Goal: Complete application form

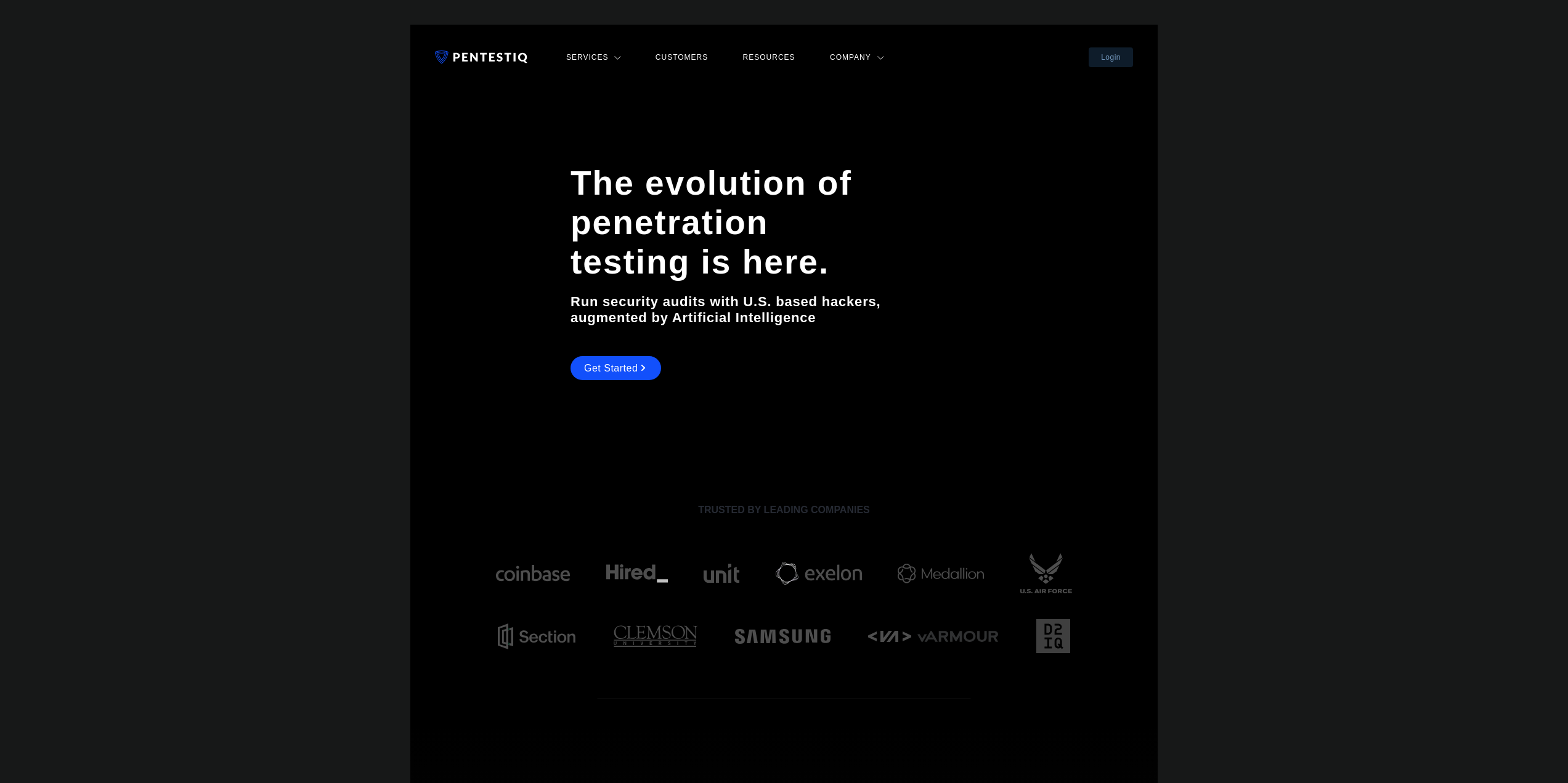
click at [759, 193] on h1 "The evolution of penetration testing is here." at bounding box center [734, 222] width 328 height 118
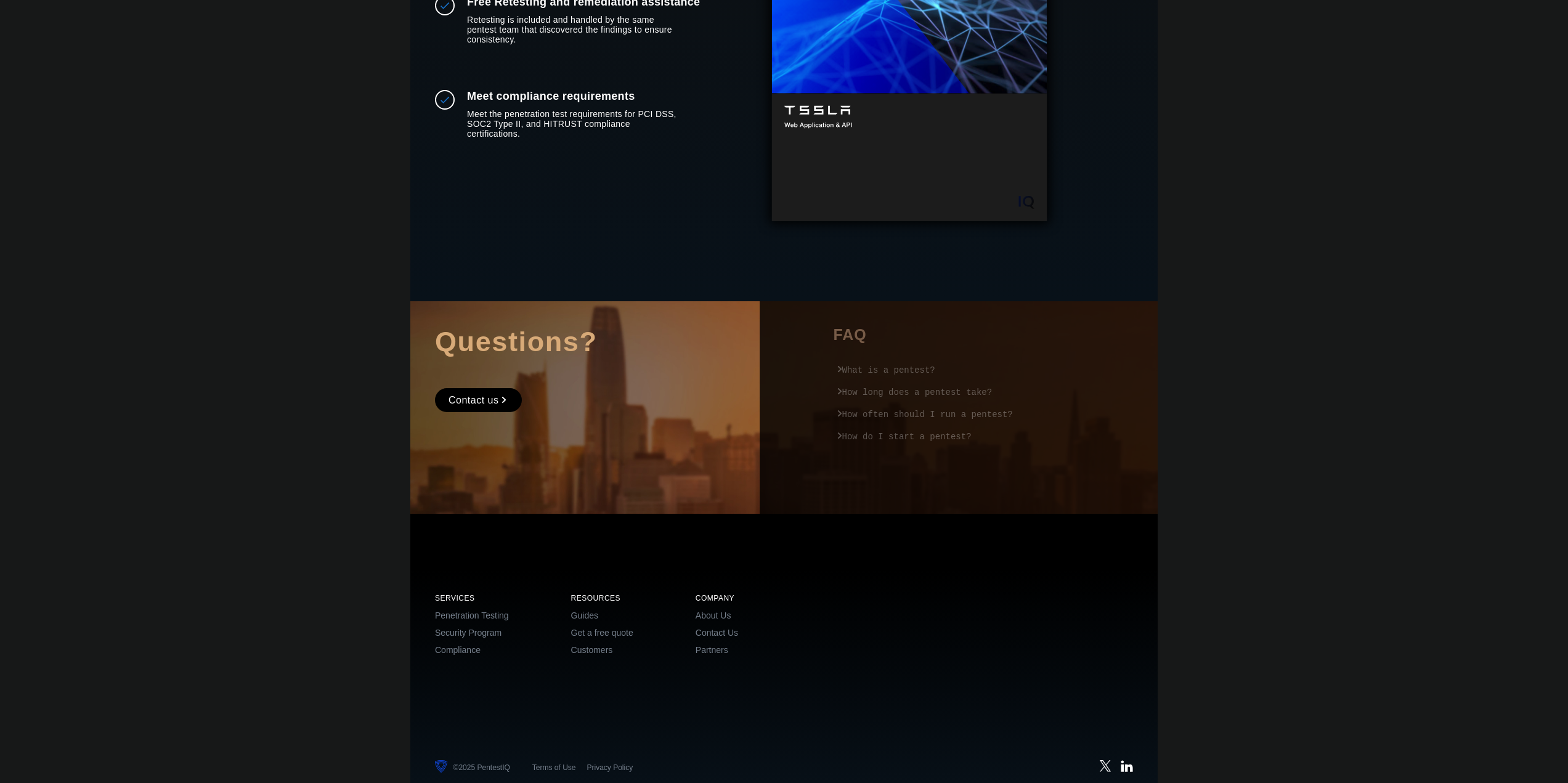
scroll to position [1772, 0]
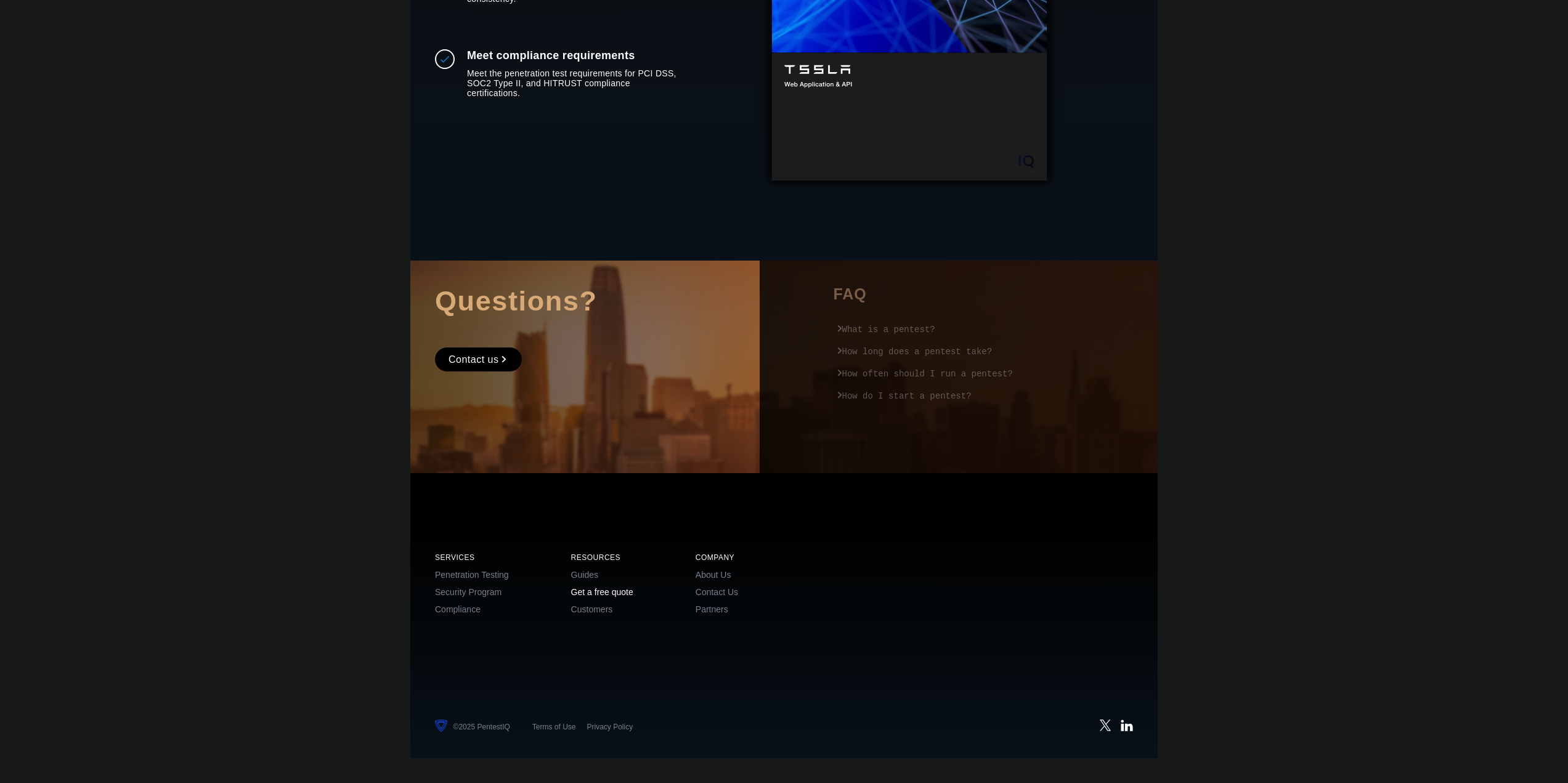
click at [590, 590] on link "Get a free quote" at bounding box center [603, 592] width 62 height 10
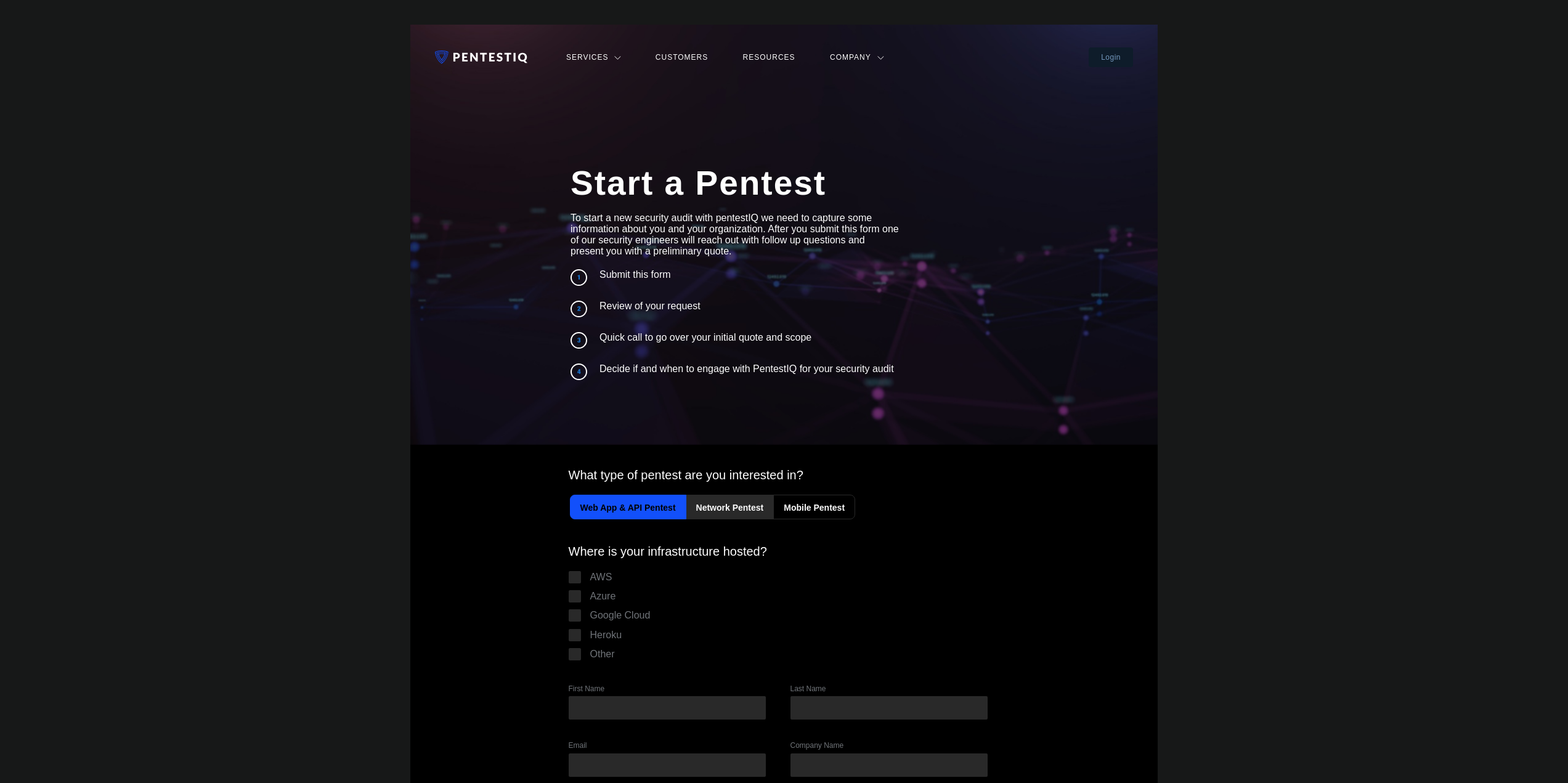
click at [764, 506] on label "Network Pentest" at bounding box center [729, 507] width 89 height 25
click at [0, 0] on input "Network Pentest" at bounding box center [0, 0] width 0 height 0
click at [830, 510] on label "Mobile Pentest" at bounding box center [814, 507] width 82 height 25
click at [0, 0] on input "Mobile Pentest" at bounding box center [0, 0] width 0 height 0
click at [642, 510] on label "Web App & API Pentest" at bounding box center [628, 507] width 116 height 25
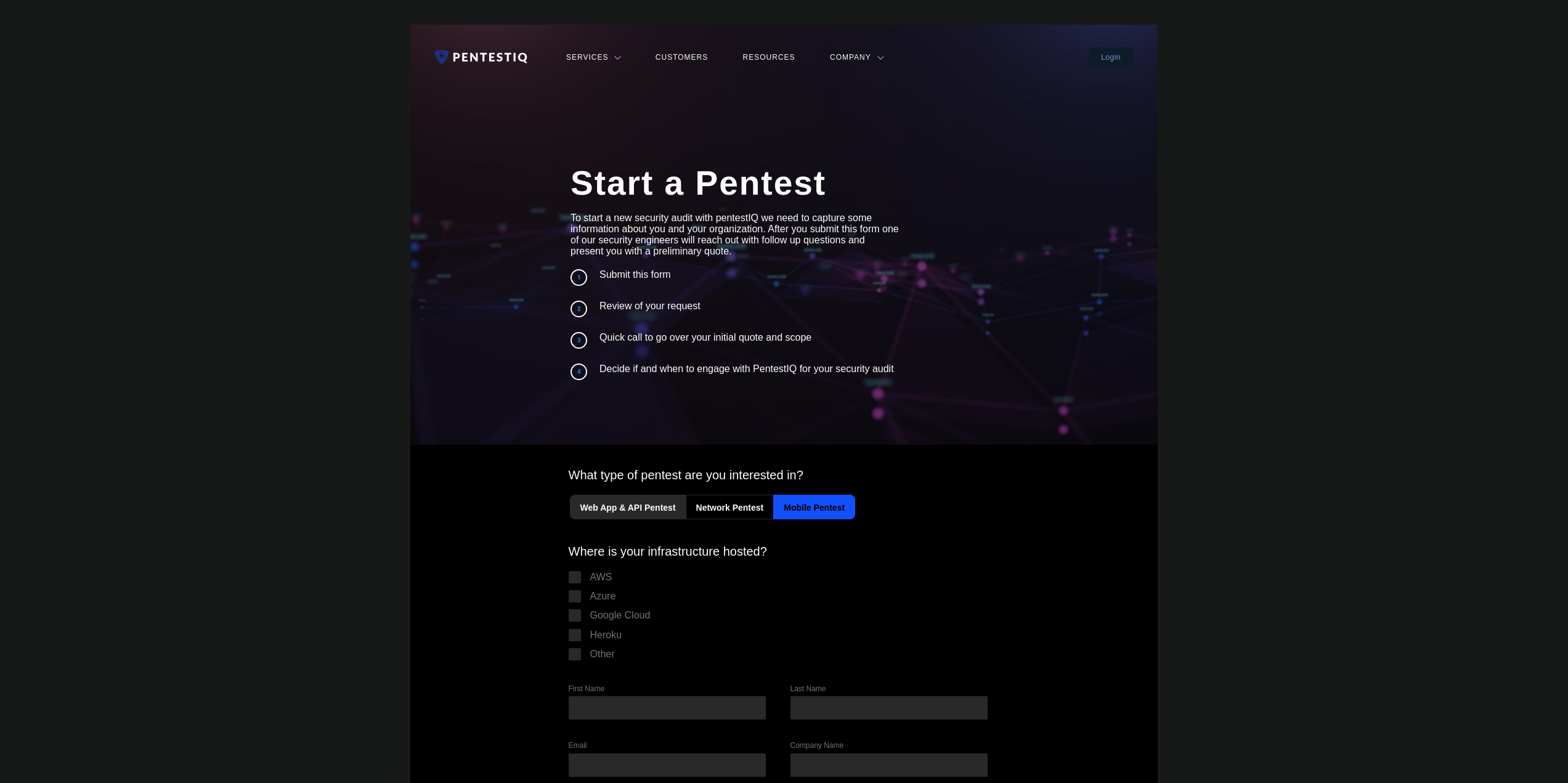
click at [0, 0] on input "Web App & API Pentest" at bounding box center [0, 0] width 0 height 0
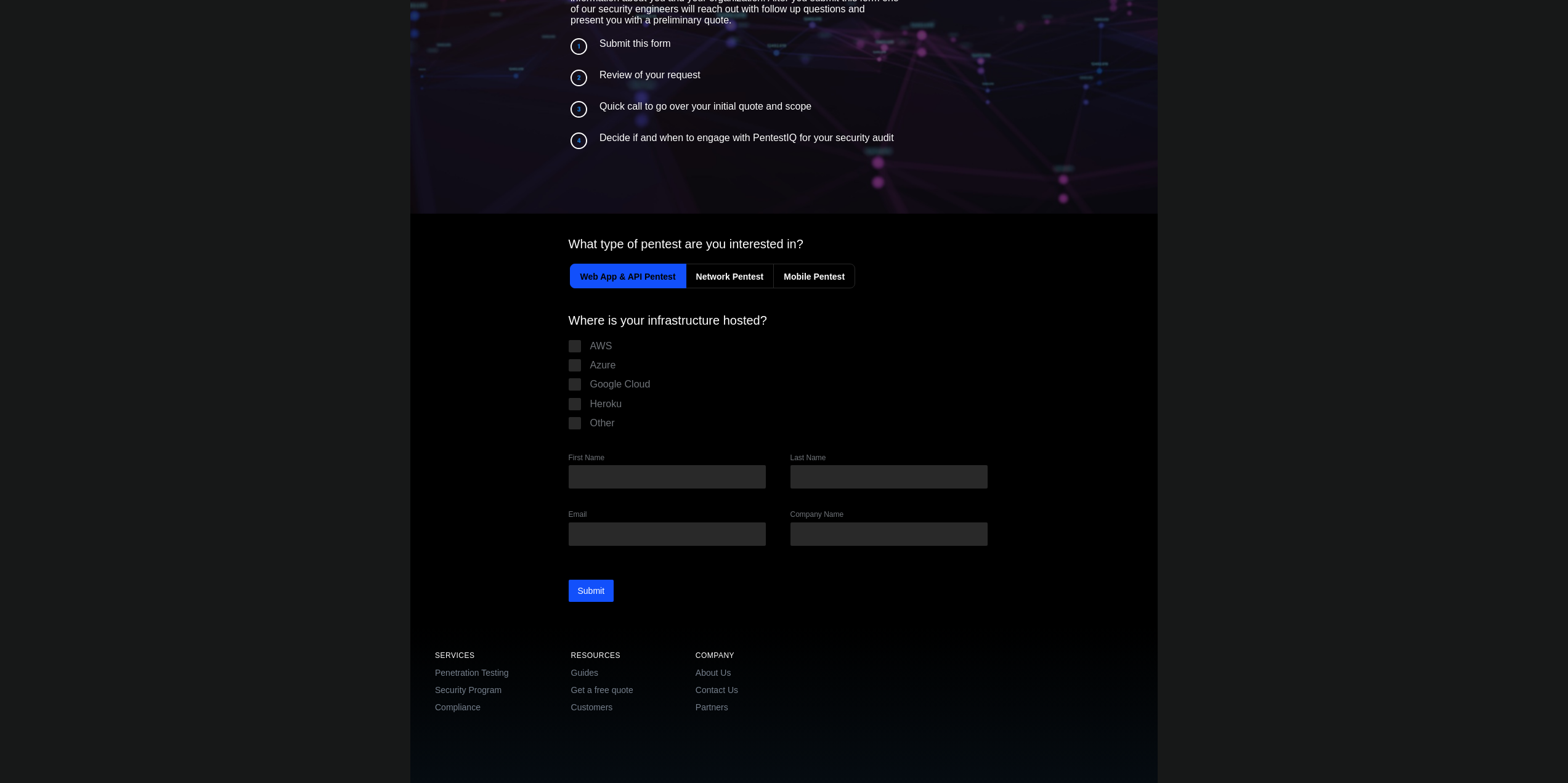
scroll to position [329, 0]
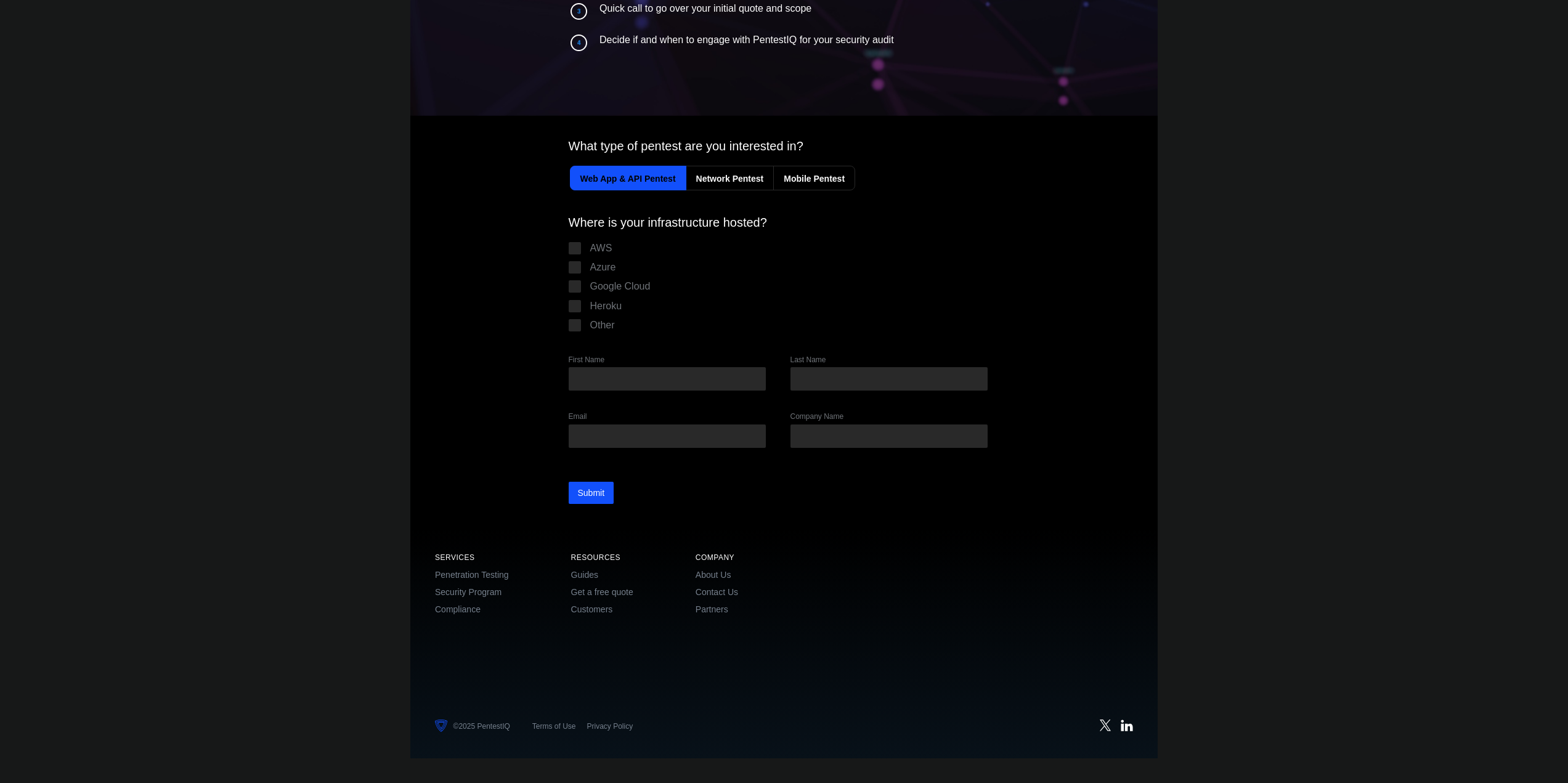
click at [583, 326] on label "Other" at bounding box center [784, 325] width 431 height 12
click at [617, 321] on input "Other" at bounding box center [617, 321] width 0 height 0
click at [624, 378] on input "First Name" at bounding box center [667, 379] width 197 height 23
type input "[PERSON_NAME]"
type input "B"
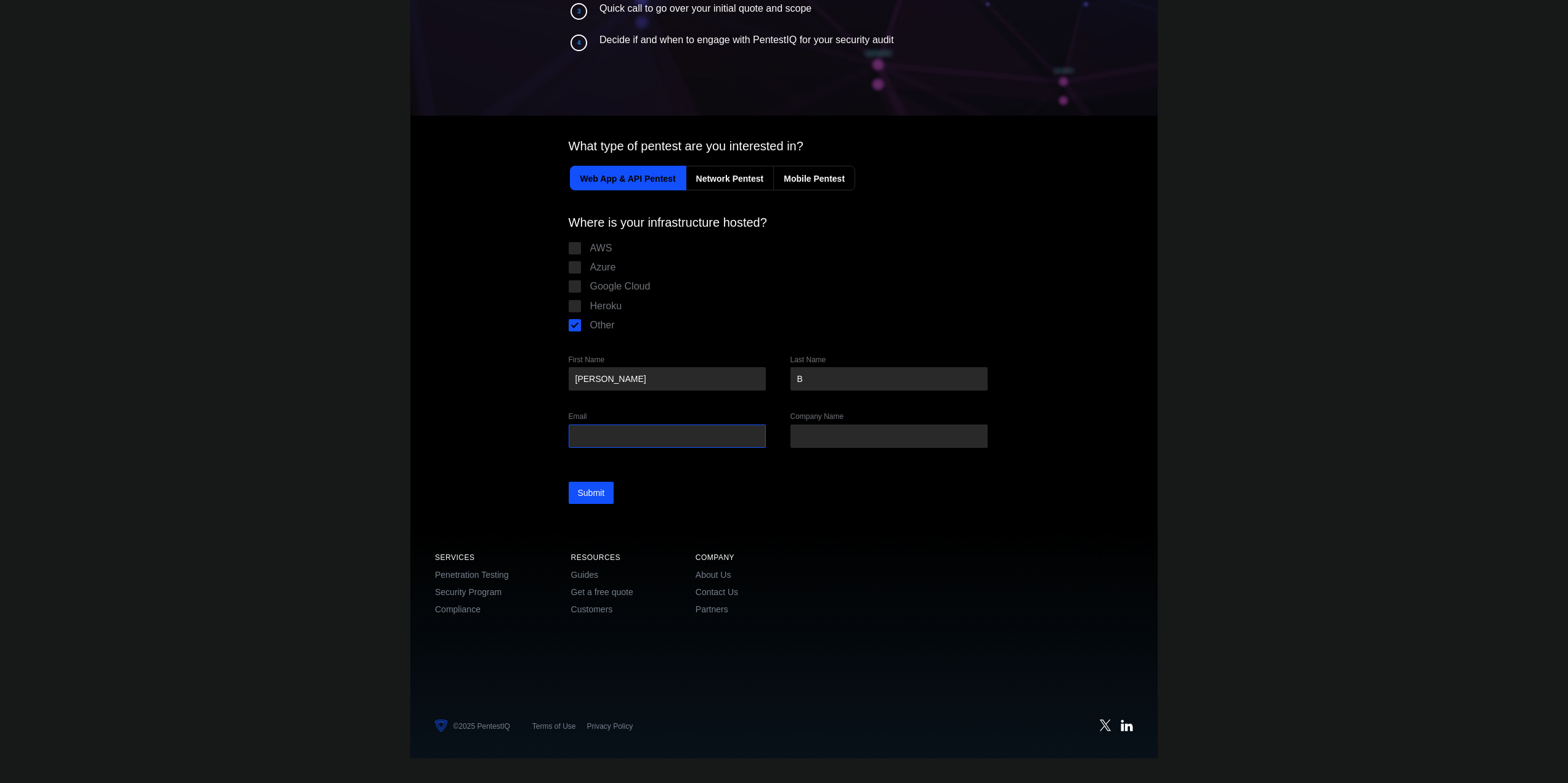
type input "P"
type input "[EMAIL_ADDRESS][DOMAIN_NAME]"
type input "Striga"
click at [589, 489] on input "Submit" at bounding box center [591, 493] width 45 height 22
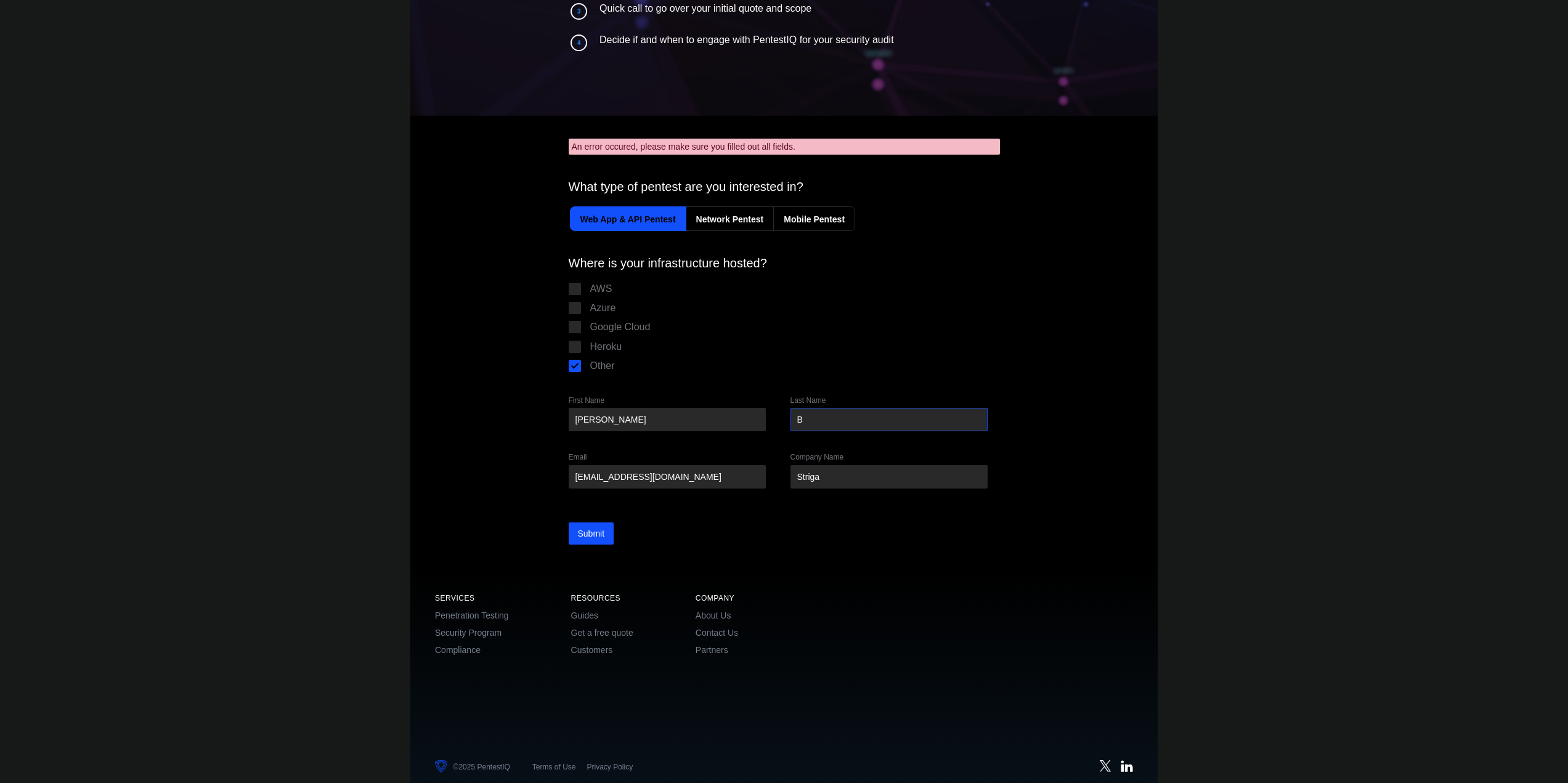
click at [927, 417] on input "B" at bounding box center [889, 419] width 197 height 23
type input "[PERSON_NAME]"
click at [593, 534] on input "Submit" at bounding box center [591, 533] width 45 height 22
click at [600, 520] on form "An error occured, please make sure you filled out all fields. We have received …" at bounding box center [784, 342] width 431 height 406
click at [593, 531] on input "Submit" at bounding box center [591, 533] width 45 height 22
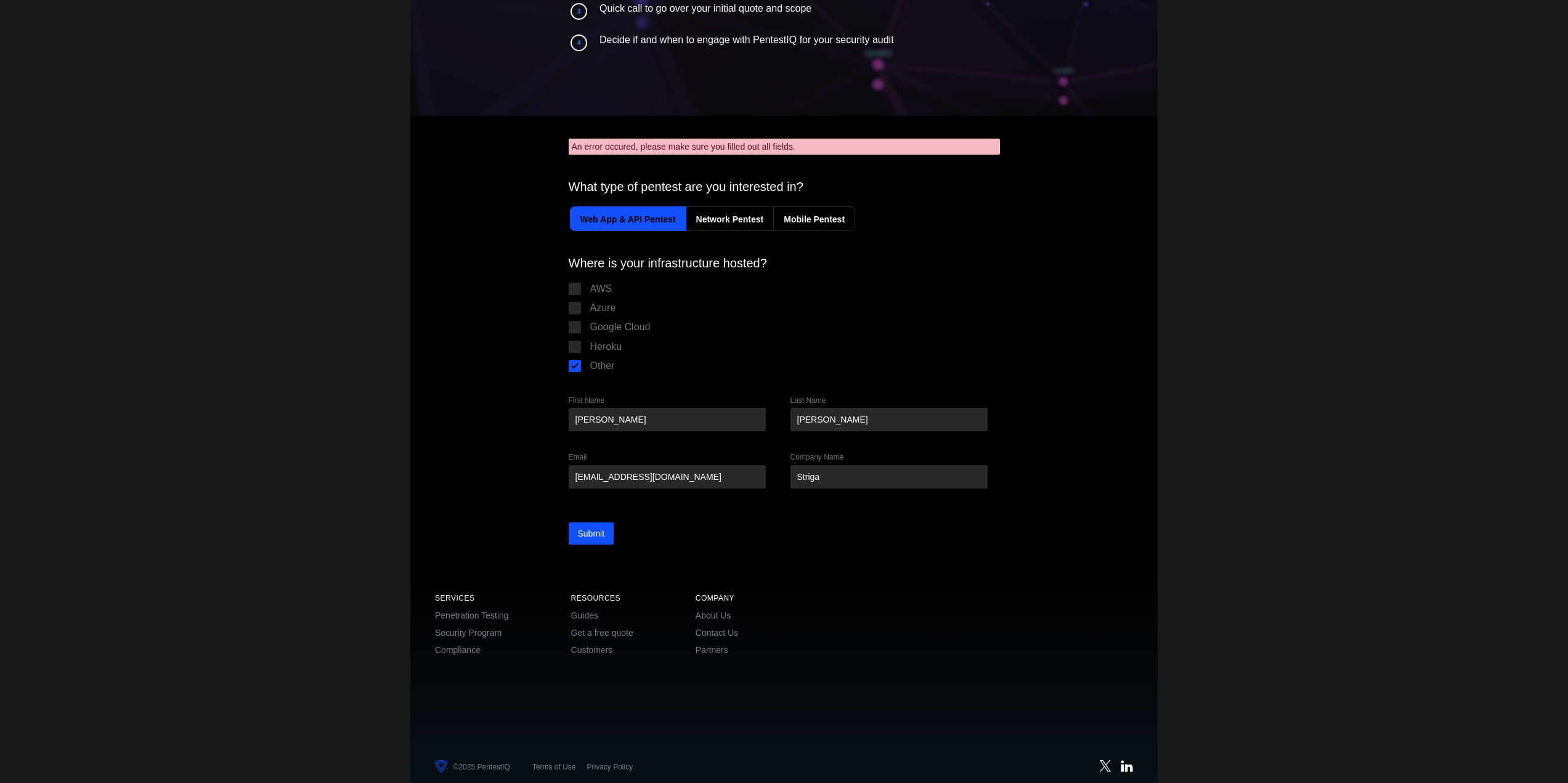
click at [416, 404] on div "An error occured, please make sure you filled out all fields. We have received …" at bounding box center [784, 342] width 747 height 455
